Goal: Task Accomplishment & Management: Manage account settings

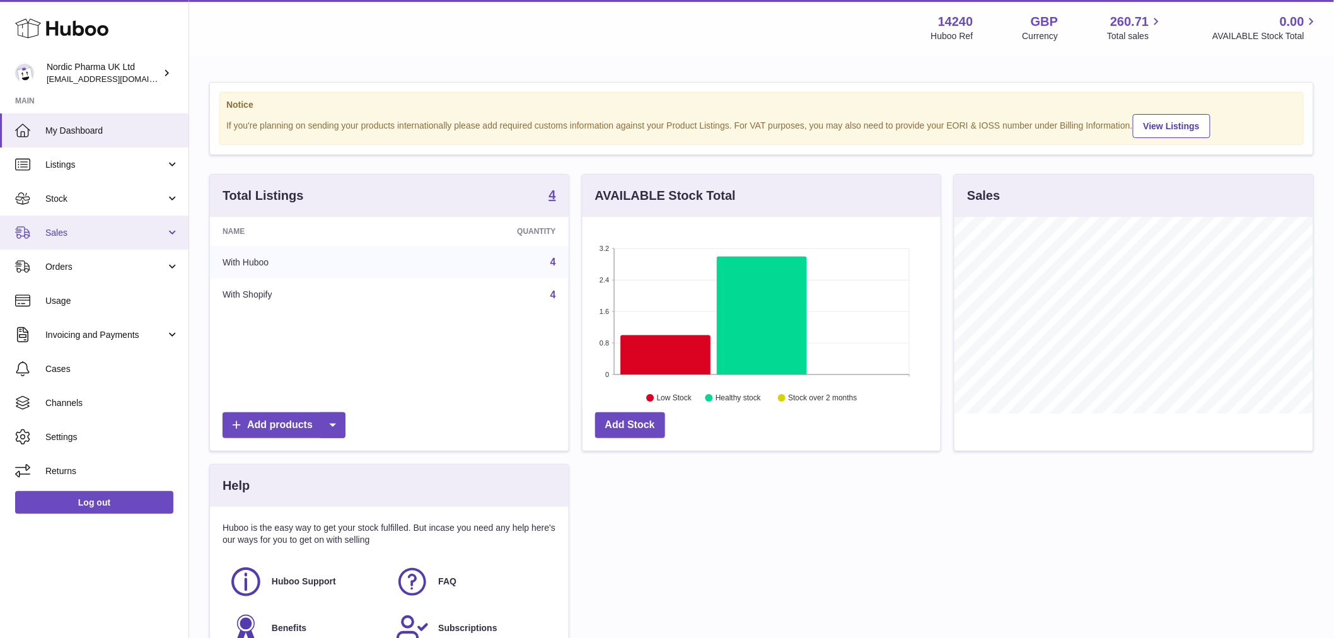
click at [98, 238] on link "Sales" at bounding box center [94, 233] width 188 height 34
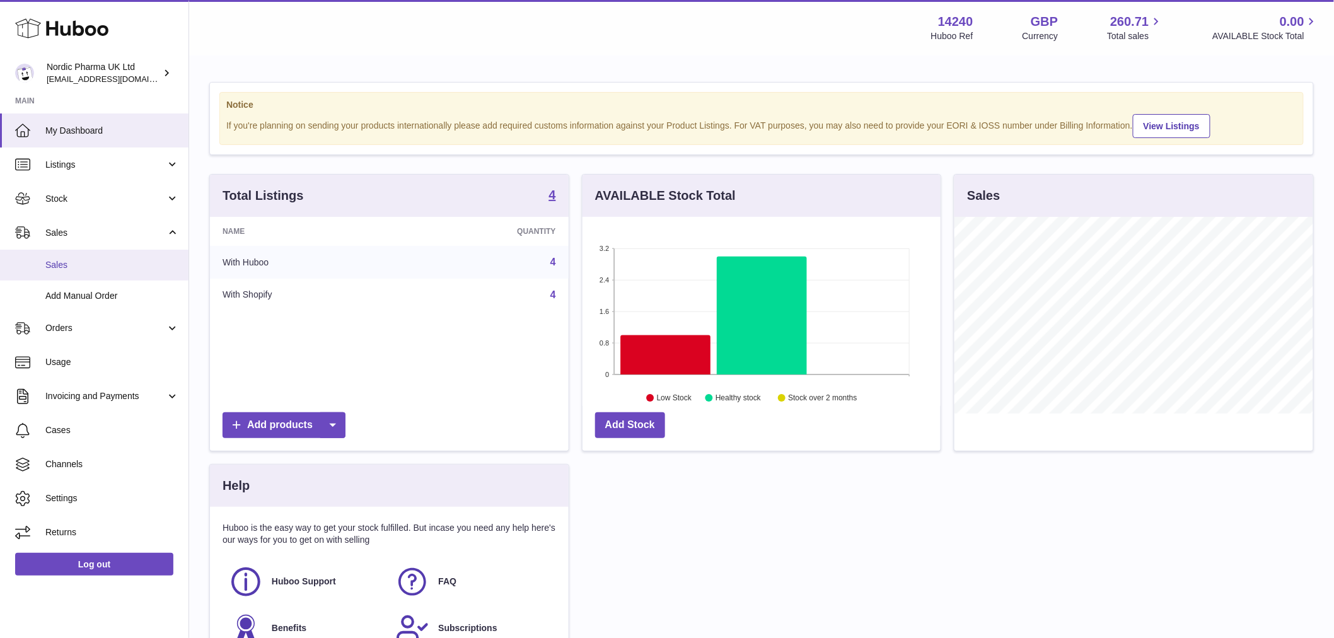
click at [84, 268] on span "Sales" at bounding box center [112, 265] width 134 height 12
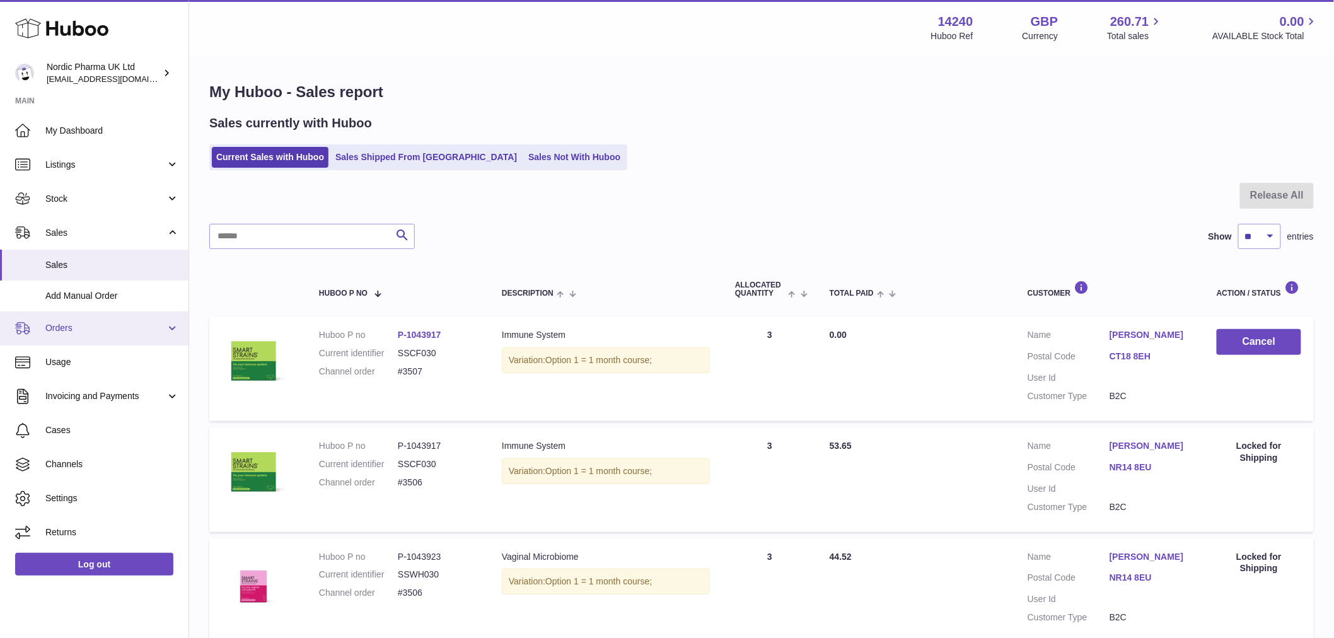
click at [90, 330] on span "Orders" at bounding box center [105, 328] width 120 height 12
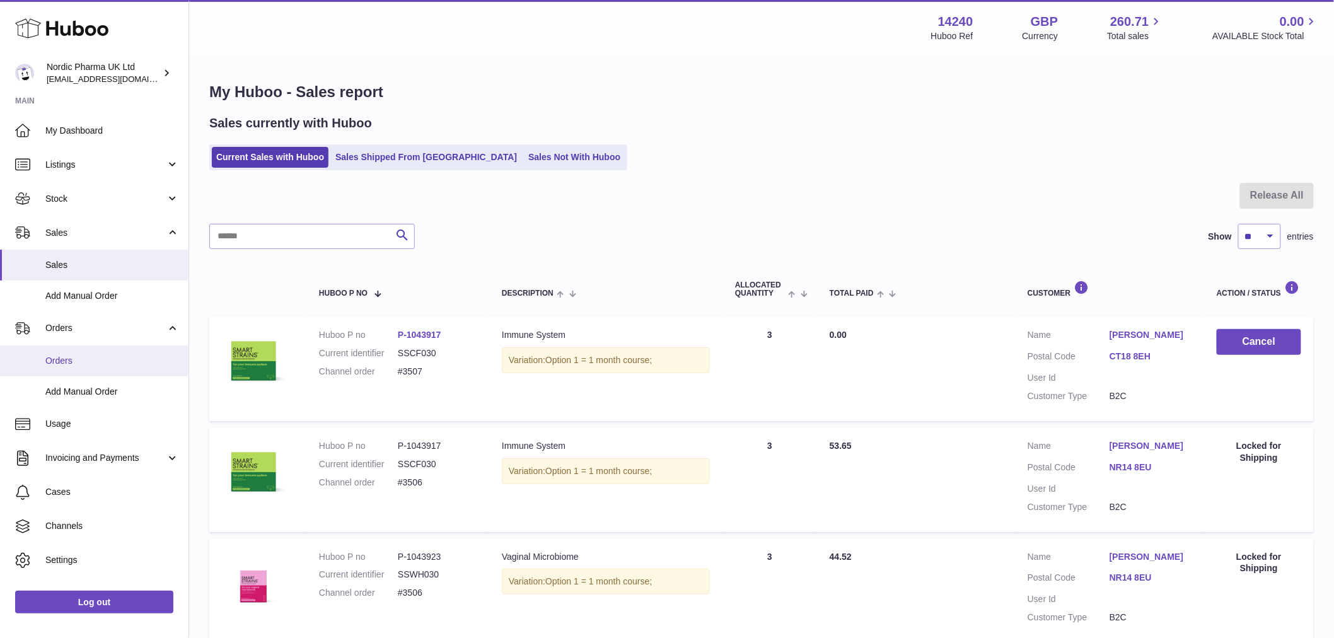
click at [101, 364] on span "Orders" at bounding box center [112, 361] width 134 height 12
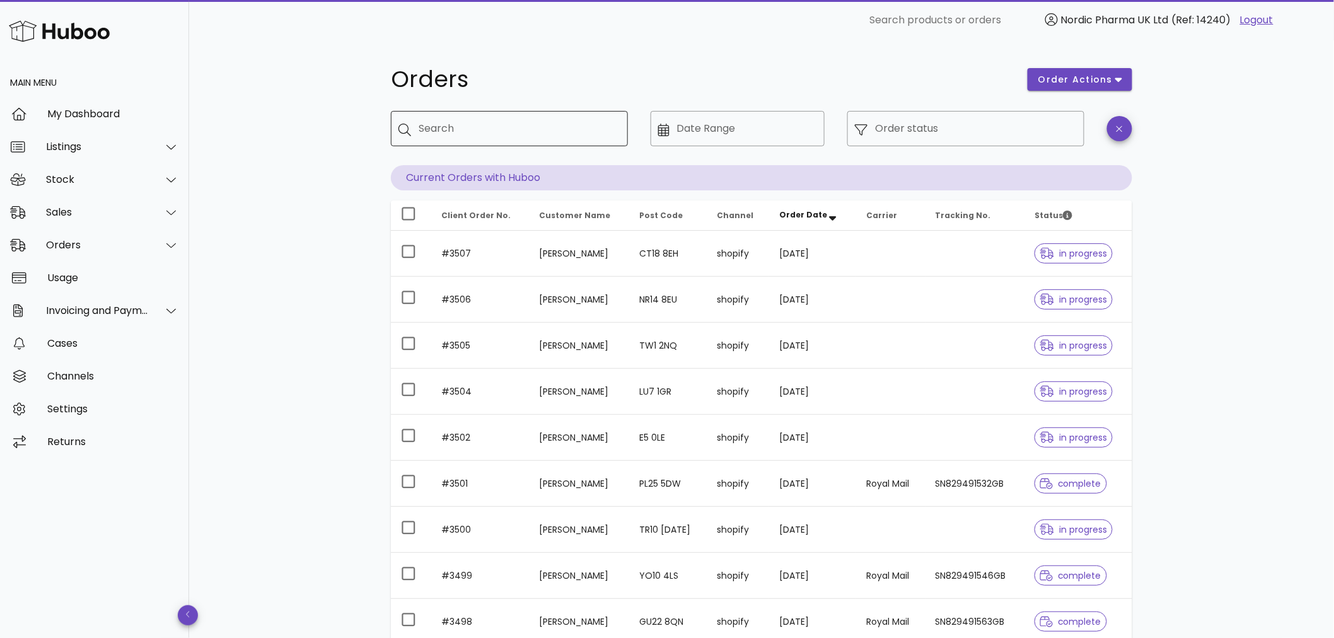
click at [562, 120] on input "Search" at bounding box center [518, 129] width 199 height 20
paste input "*****"
type input "*****"
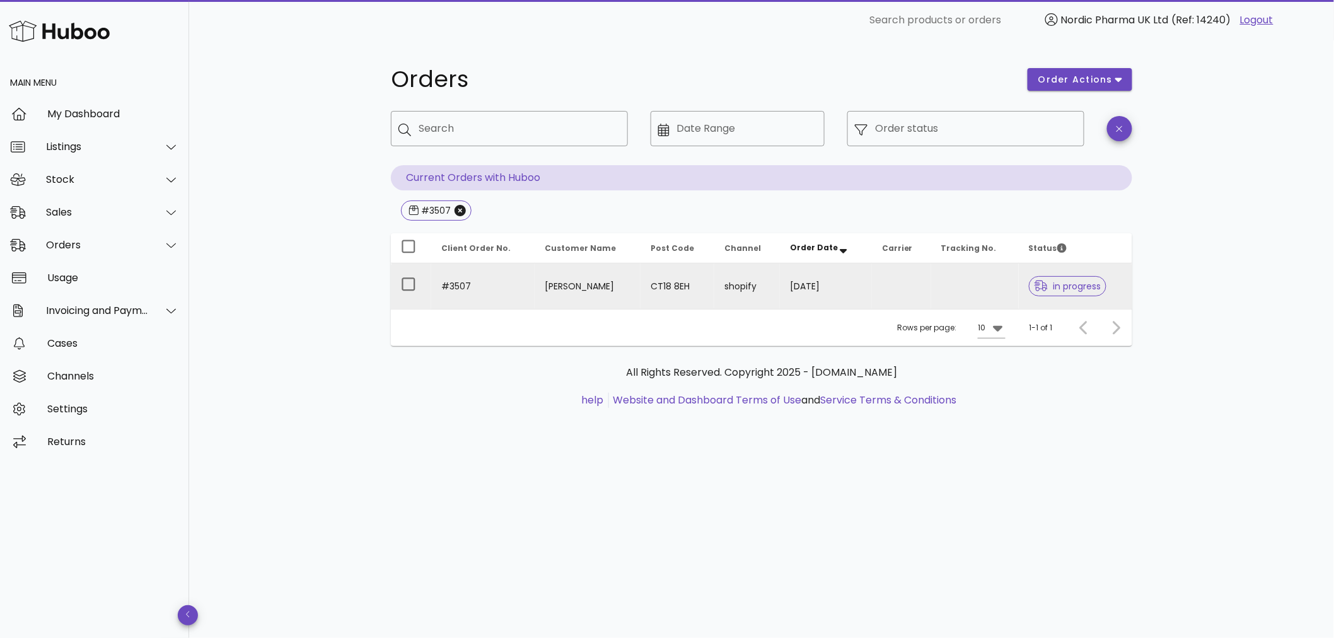
click at [898, 271] on td at bounding box center [901, 285] width 59 height 45
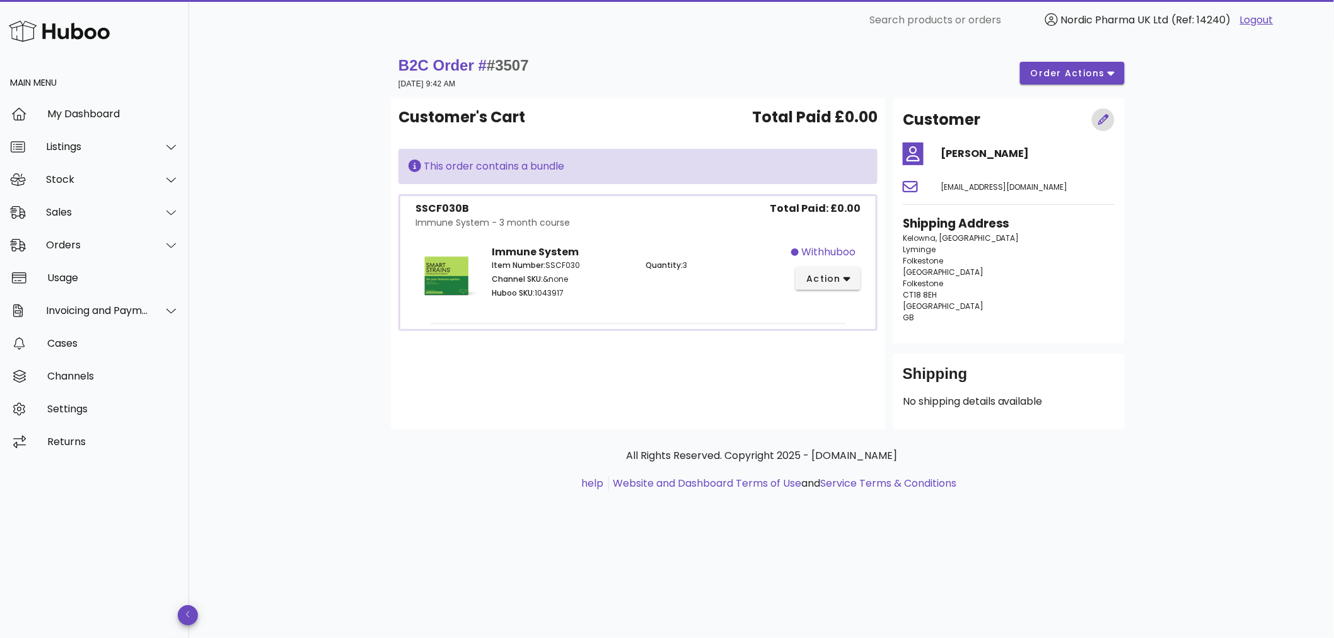
click at [1103, 114] on icon "button" at bounding box center [1103, 119] width 11 height 11
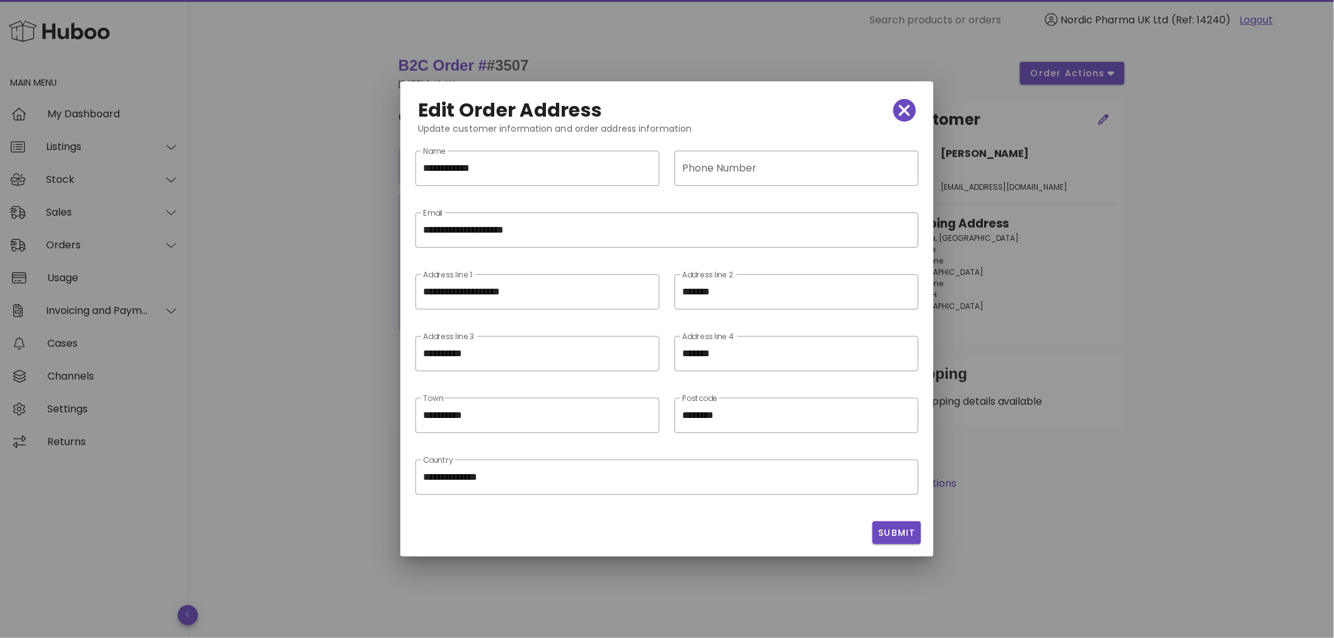
click at [237, 334] on div at bounding box center [667, 319] width 1334 height 638
click at [903, 111] on icon "button" at bounding box center [904, 110] width 11 height 11
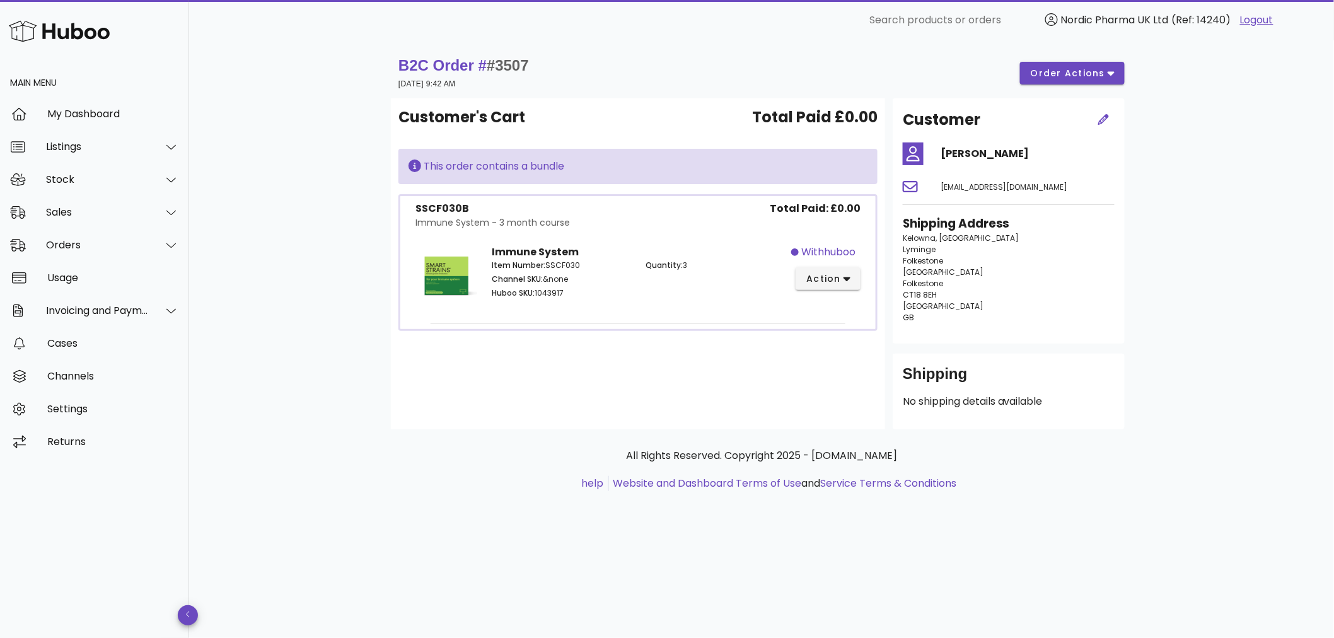
click at [935, 282] on span "Folkestone" at bounding box center [923, 283] width 40 height 11
click at [934, 282] on span "Folkestone" at bounding box center [923, 283] width 40 height 11
click at [1105, 120] on icon "button" at bounding box center [1103, 119] width 11 height 11
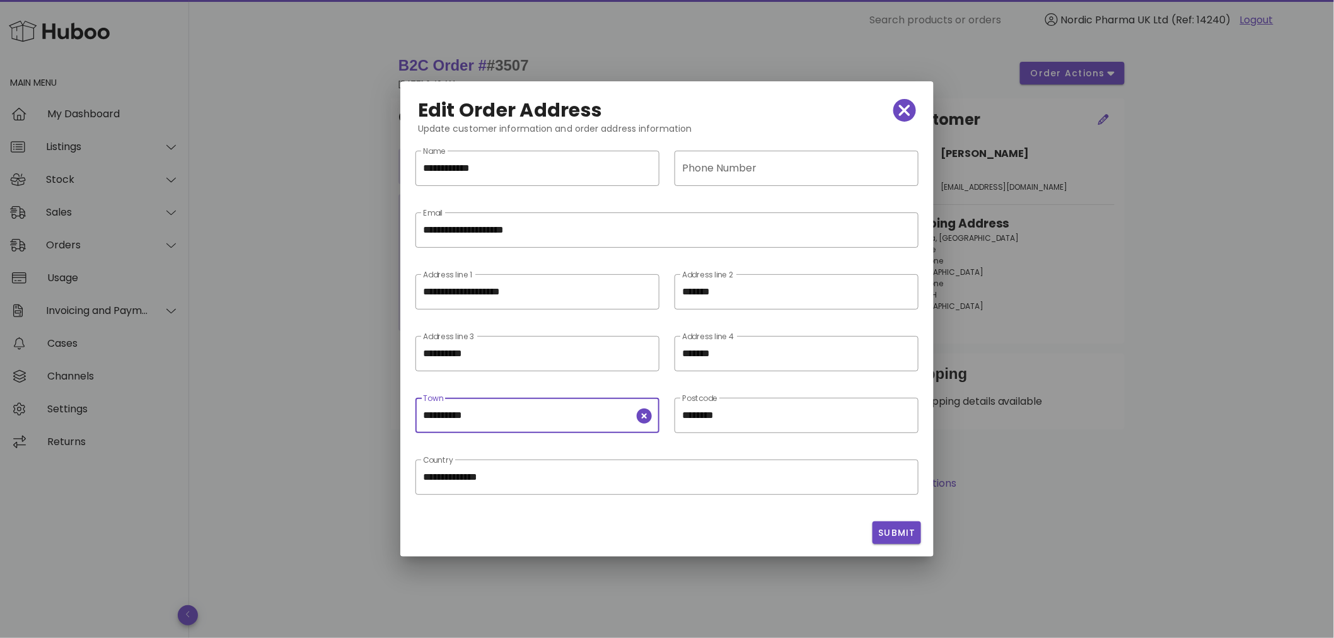
drag, startPoint x: 546, startPoint y: 415, endPoint x: 137, endPoint y: 378, distance: 410.7
click at [142, 379] on div "**********" at bounding box center [667, 319] width 1334 height 638
paste input "text"
type input "*******"
click at [891, 534] on span "Submit" at bounding box center [896, 532] width 38 height 13
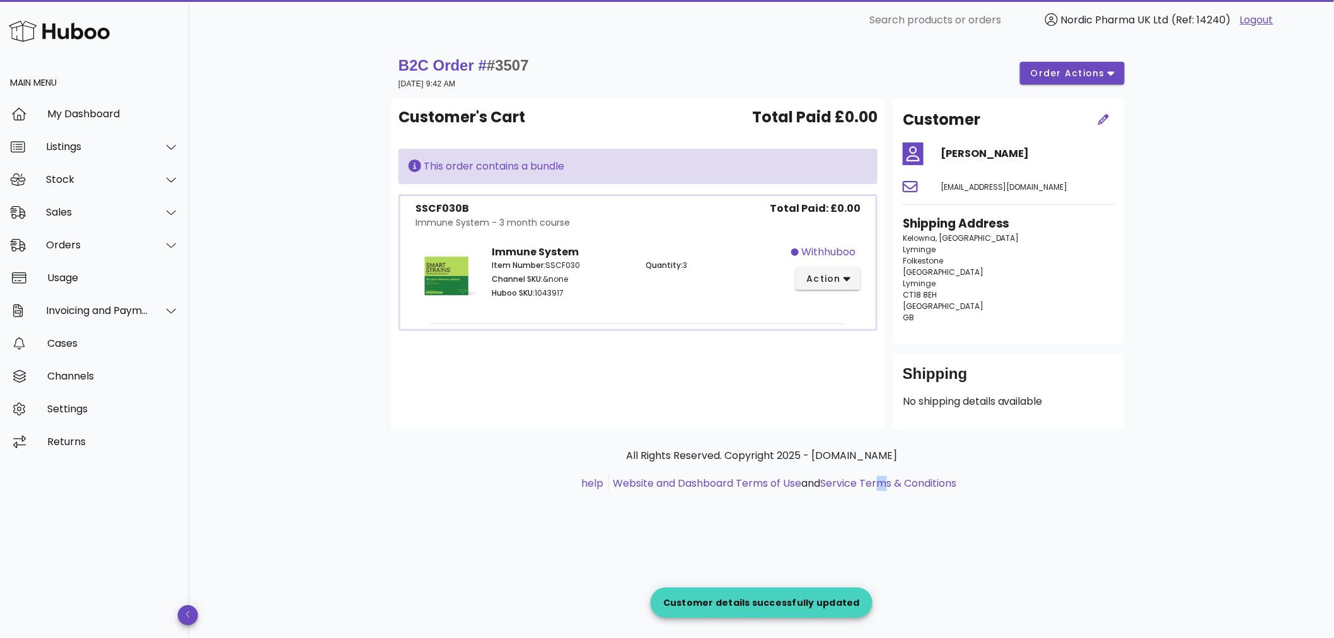
drag, startPoint x: 874, startPoint y: 521, endPoint x: 968, endPoint y: 470, distance: 107.2
click at [879, 518] on div "All Rights Reserved. Copyright 2025 - huboo.co.uk help Website and Dashboard Te…" at bounding box center [761, 476] width 741 height 95
